Goal: Transaction & Acquisition: Download file/media

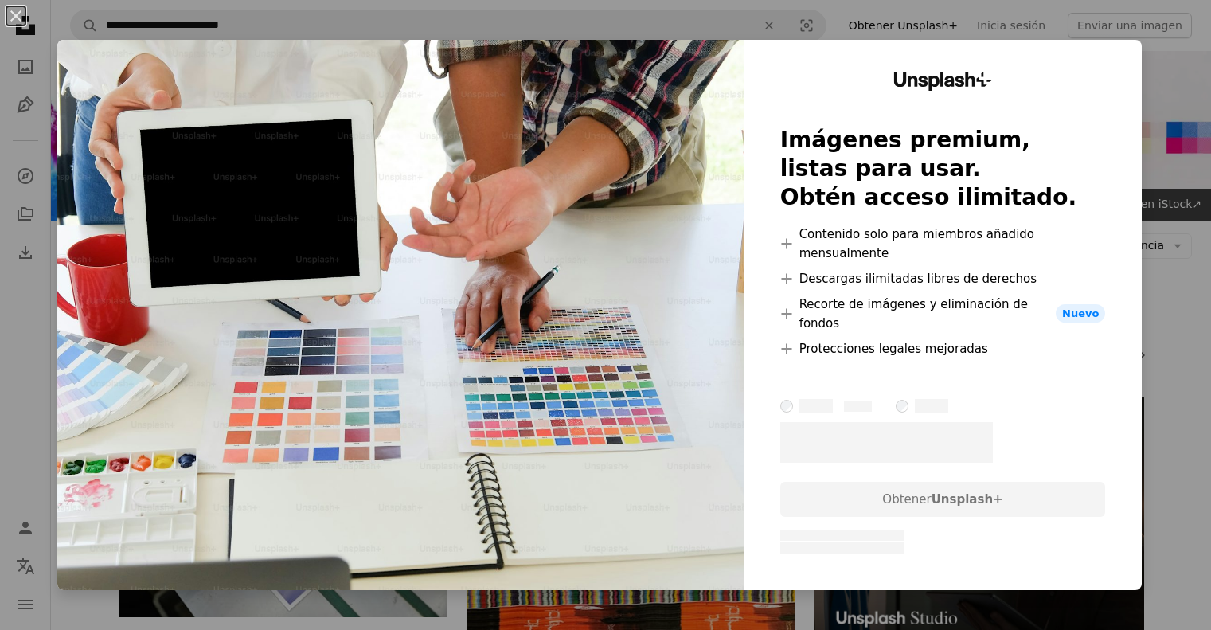
scroll to position [12500, 0]
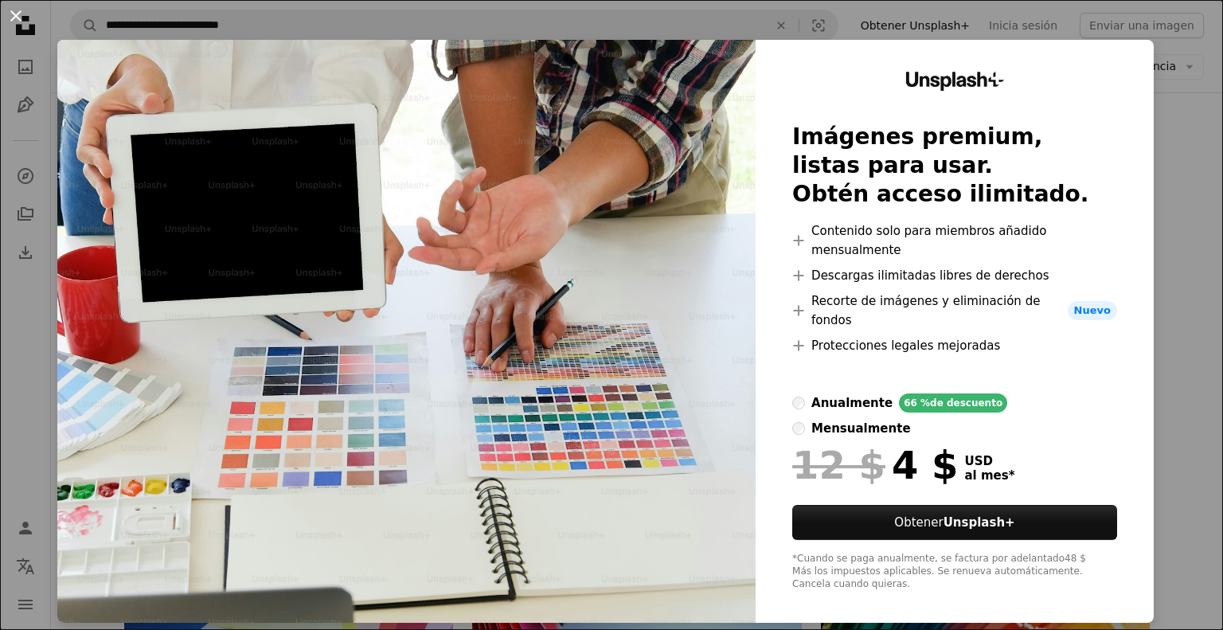
click at [12, 9] on button "An X shape" at bounding box center [15, 15] width 19 height 19
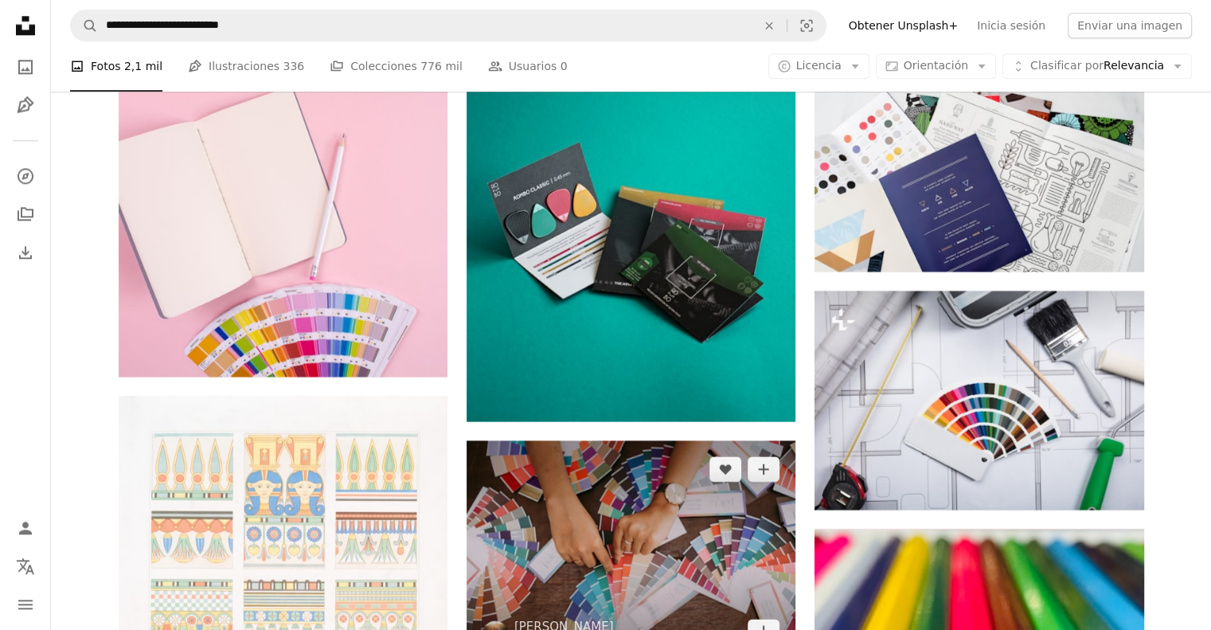
scroll to position [14012, 0]
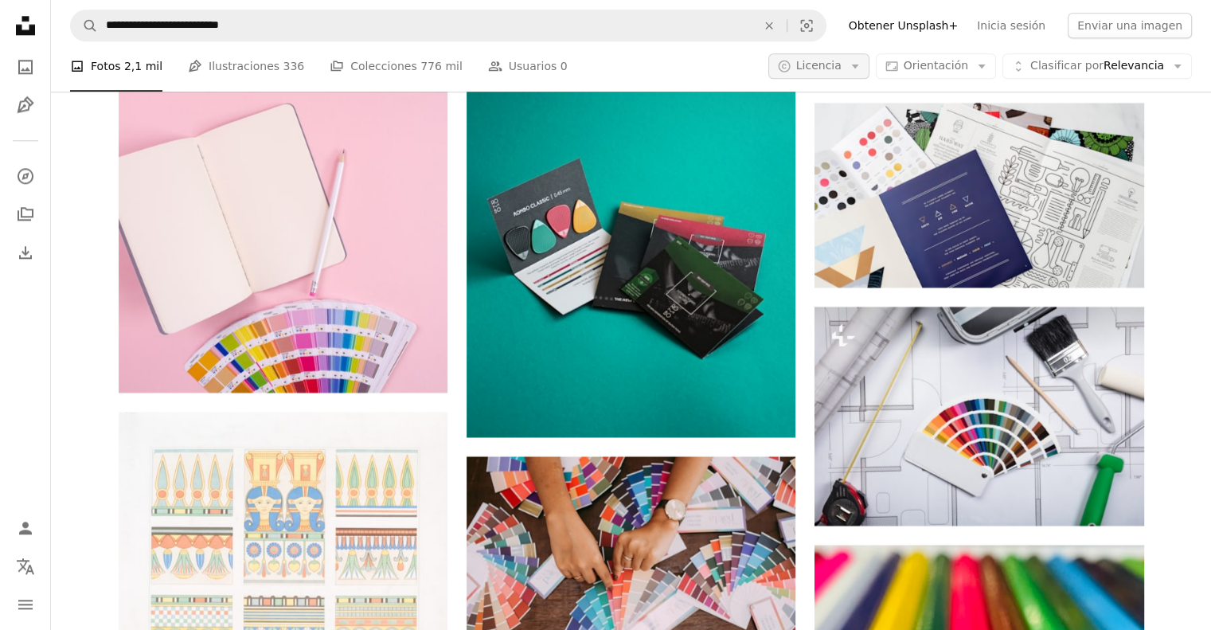
click at [869, 74] on button "A copyright icon © Licencia Arrow down" at bounding box center [818, 66] width 101 height 25
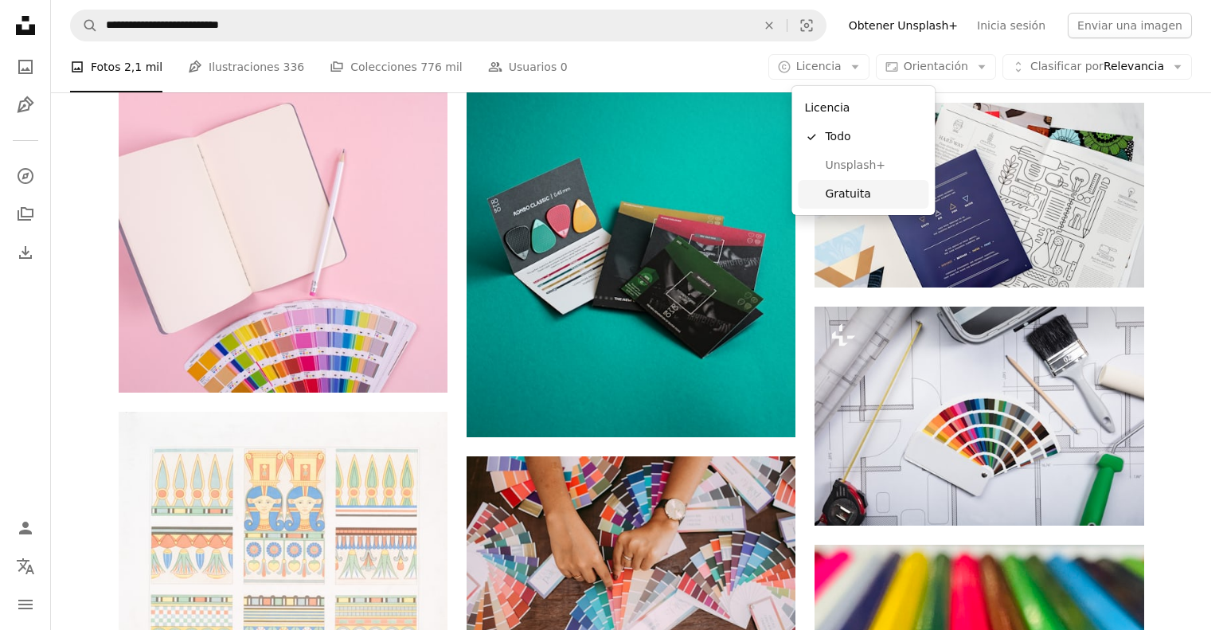
click at [851, 191] on span "Gratuita" at bounding box center [873, 194] width 97 height 16
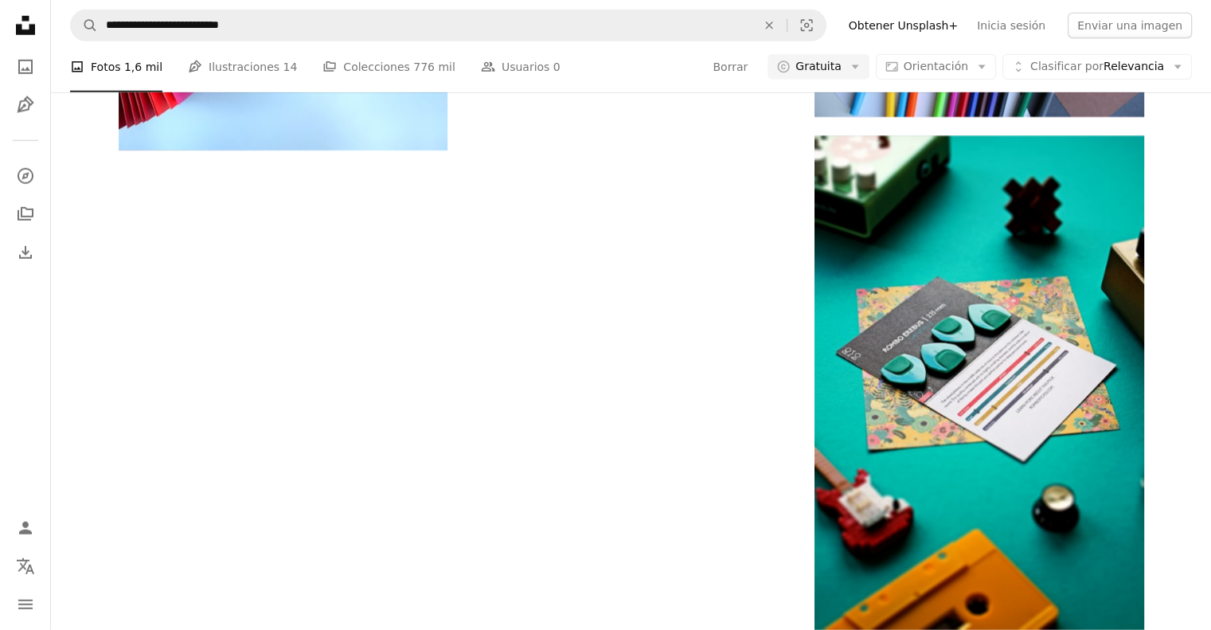
scroll to position [7325, 0]
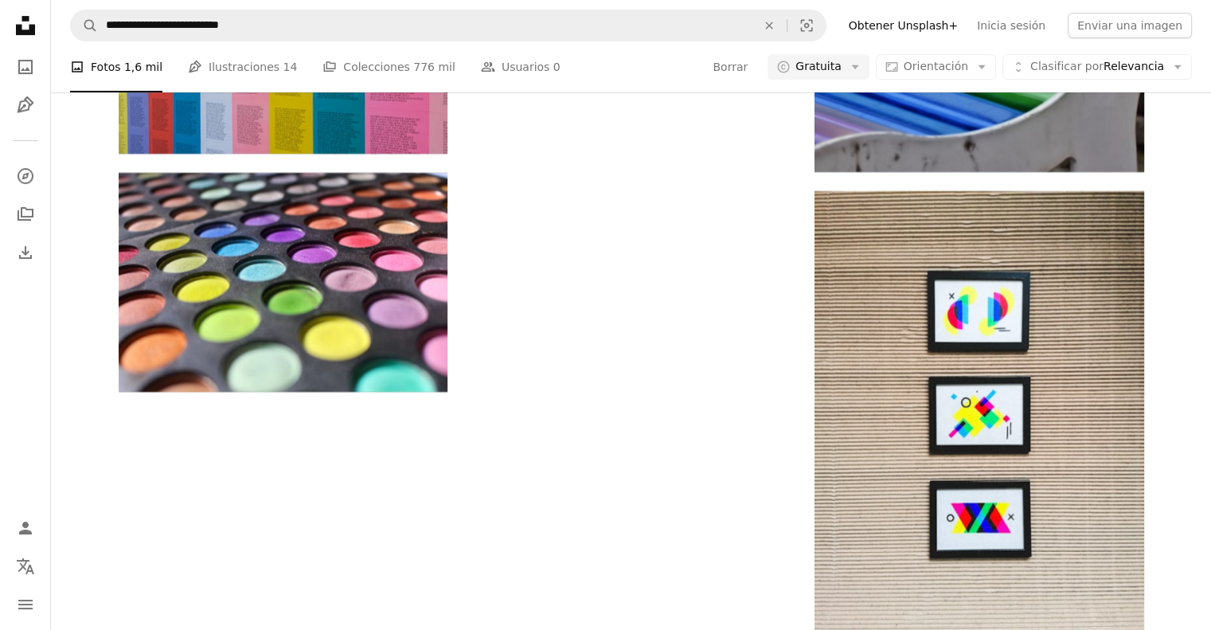
scroll to position [10509, 0]
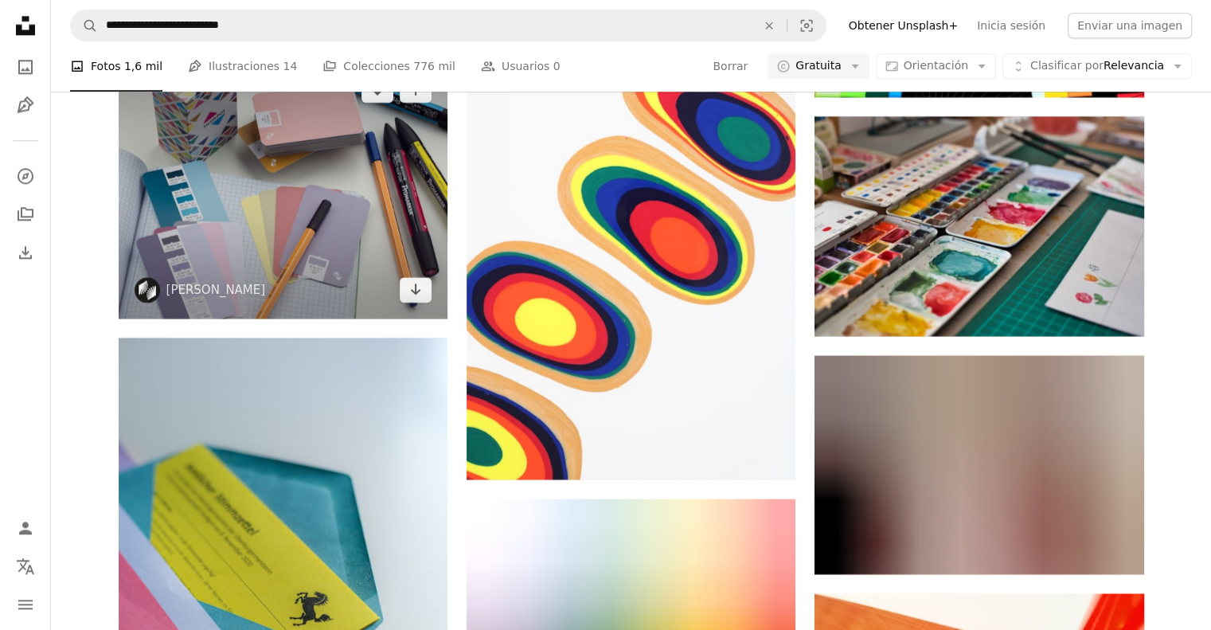
scroll to position [13933, 0]
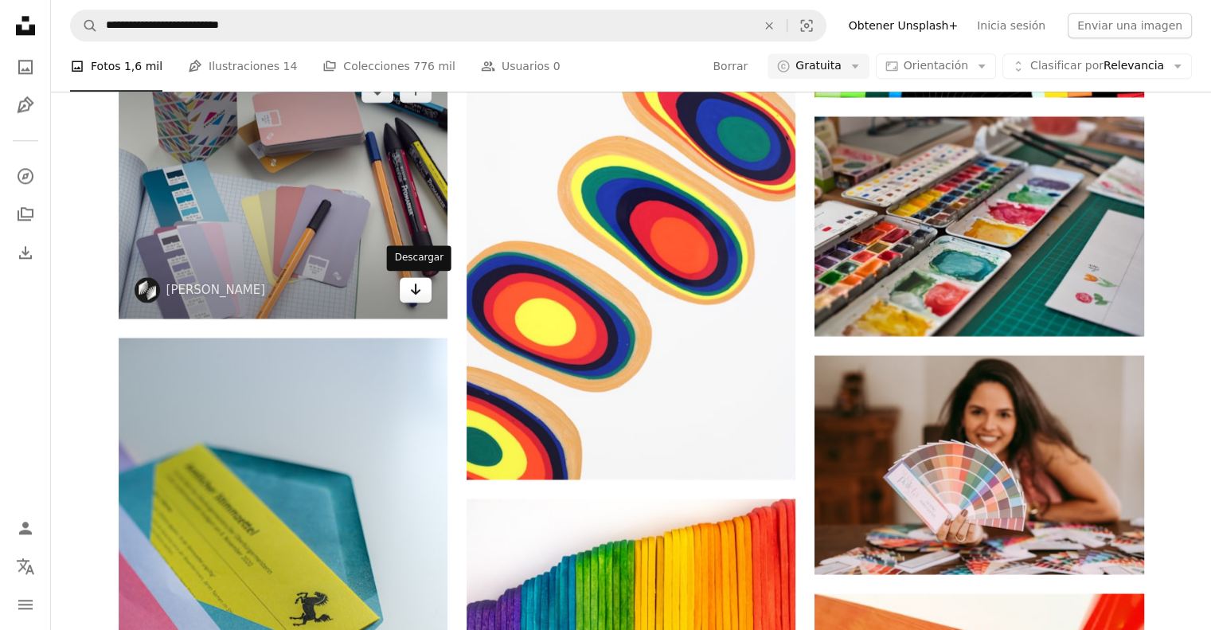
click at [417, 299] on icon "Arrow pointing down" at bounding box center [415, 288] width 13 height 19
